Goal: Task Accomplishment & Management: Complete application form

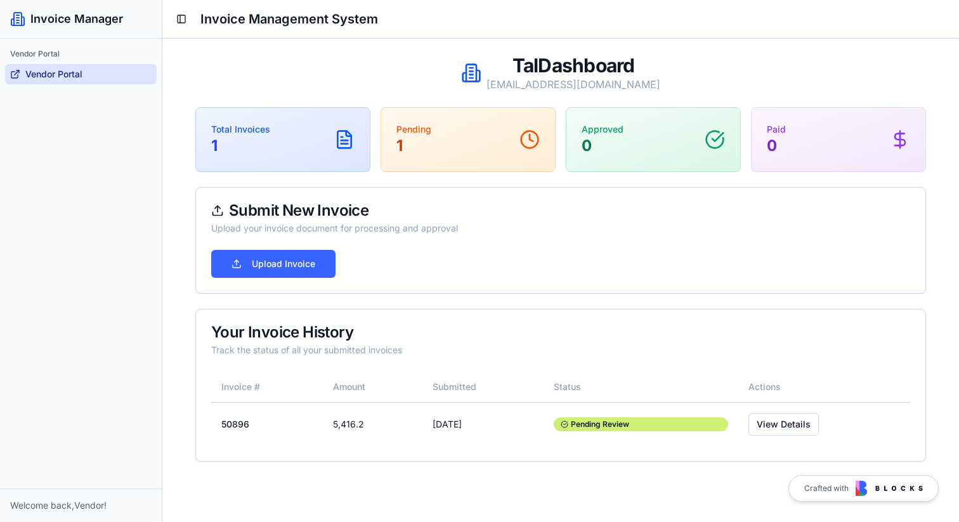
click at [525, 85] on p "[EMAIL_ADDRESS][DOMAIN_NAME]" at bounding box center [574, 84] width 174 height 15
click at [305, 268] on button "Upload Invoice" at bounding box center [273, 264] width 124 height 28
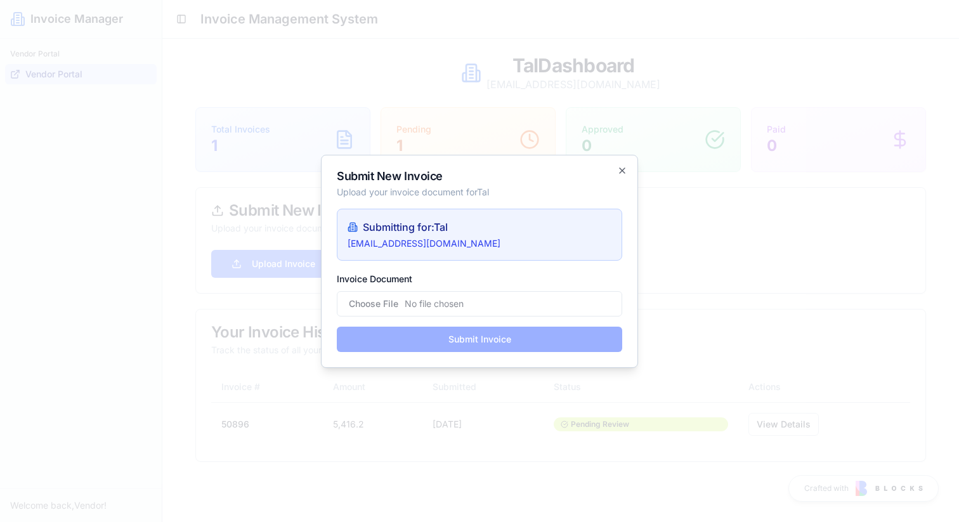
click at [409, 304] on input "Invoice Document" at bounding box center [480, 303] width 286 height 25
type input "**********"
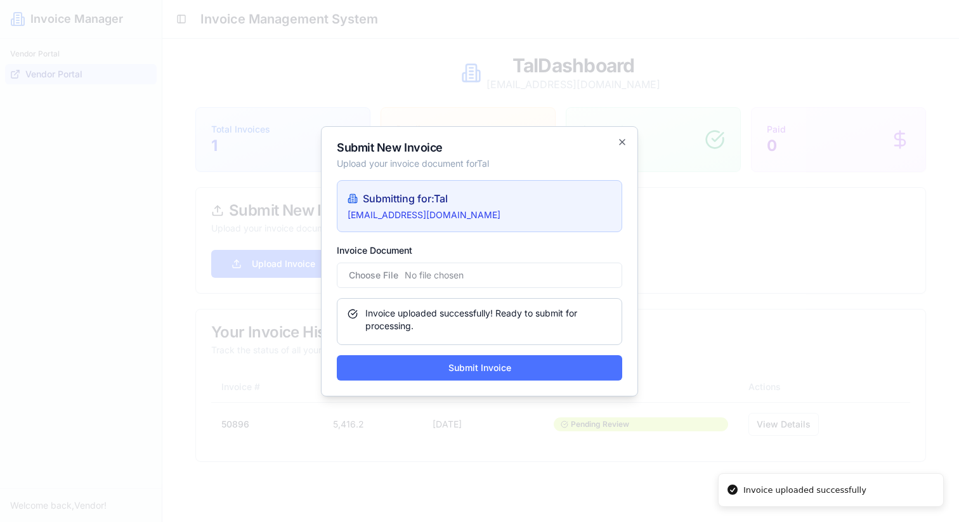
click at [513, 360] on button "Submit Invoice" at bounding box center [480, 367] width 286 height 25
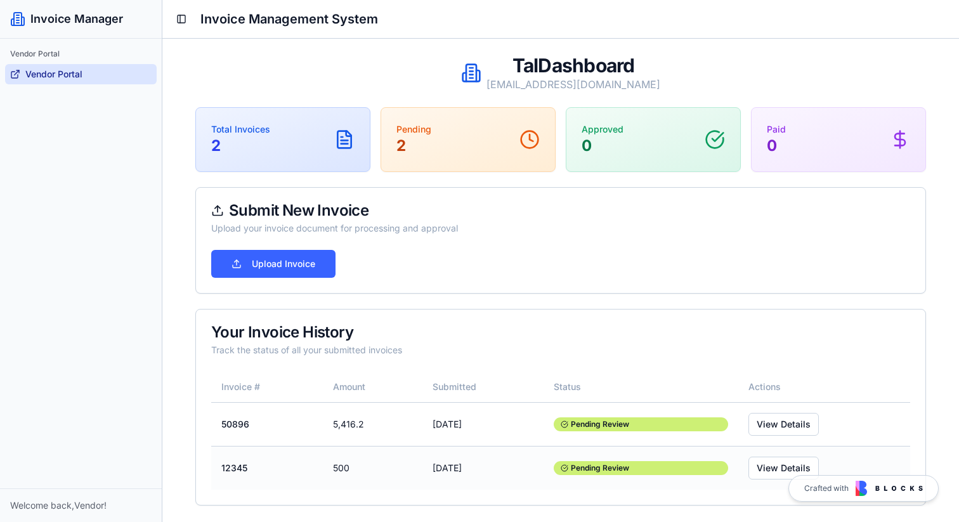
click at [332, 473] on td "500" at bounding box center [373, 468] width 100 height 44
click at [595, 464] on div "Pending Review" at bounding box center [641, 468] width 174 height 14
drag, startPoint x: 595, startPoint y: 464, endPoint x: 629, endPoint y: 464, distance: 33.6
click at [629, 464] on div "Pending Review" at bounding box center [641, 468] width 174 height 14
